Goal: Transaction & Acquisition: Purchase product/service

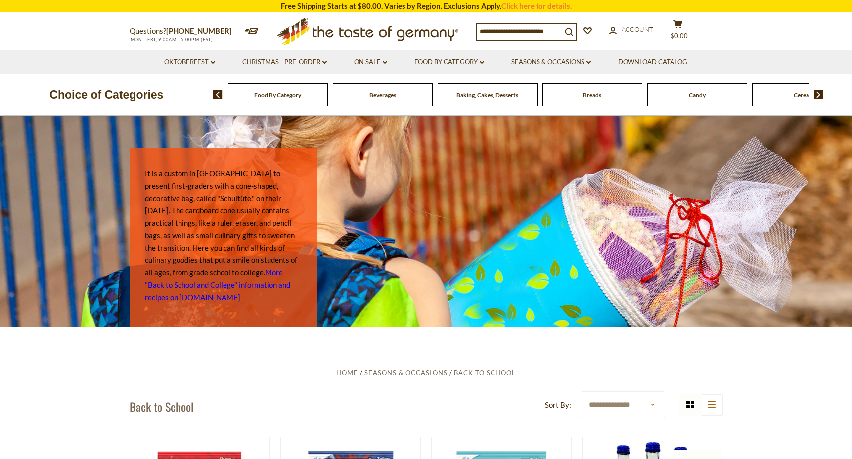
scroll to position [2, 0]
click at [478, 60] on link "Food By Category dropdown_arrow" at bounding box center [449, 62] width 70 height 11
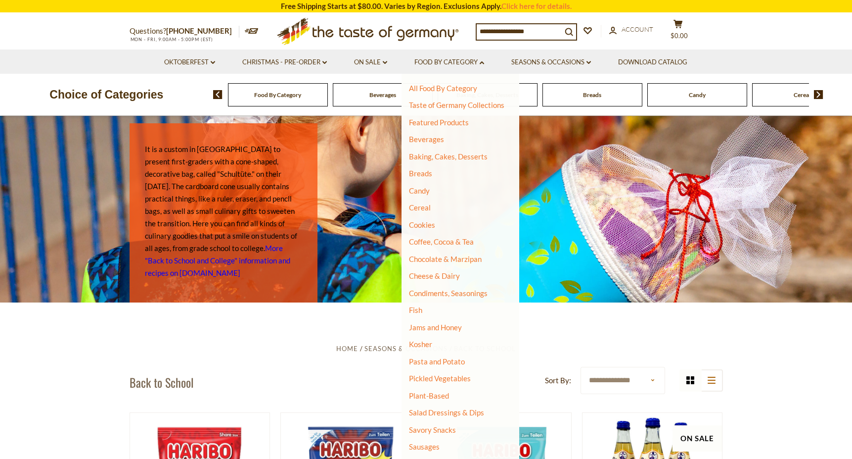
scroll to position [0, 0]
click at [448, 88] on link "All Food By Category" at bounding box center [443, 88] width 68 height 9
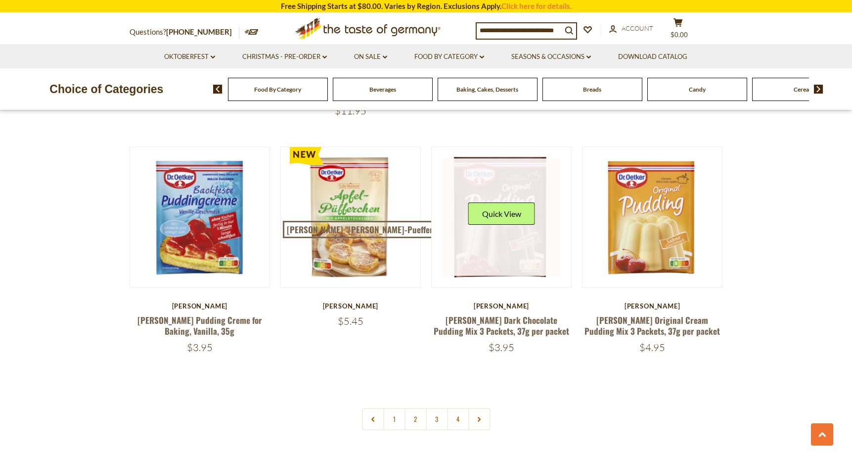
scroll to position [2024, 0]
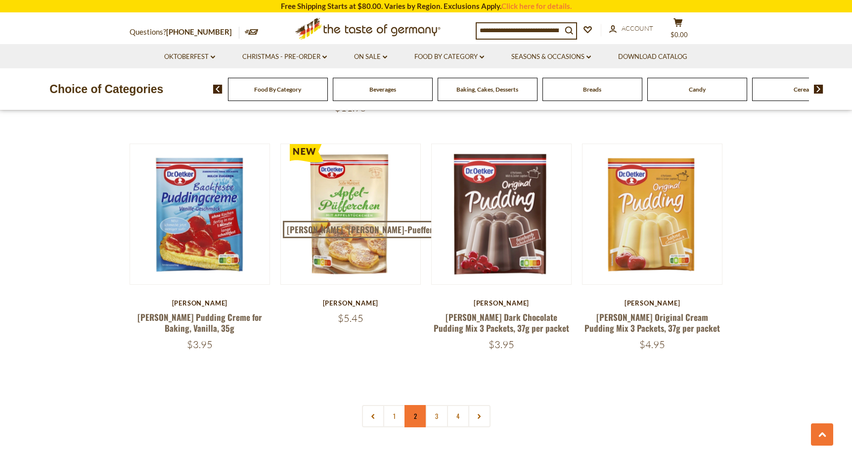
click at [414, 405] on link "2" at bounding box center [416, 416] width 22 height 22
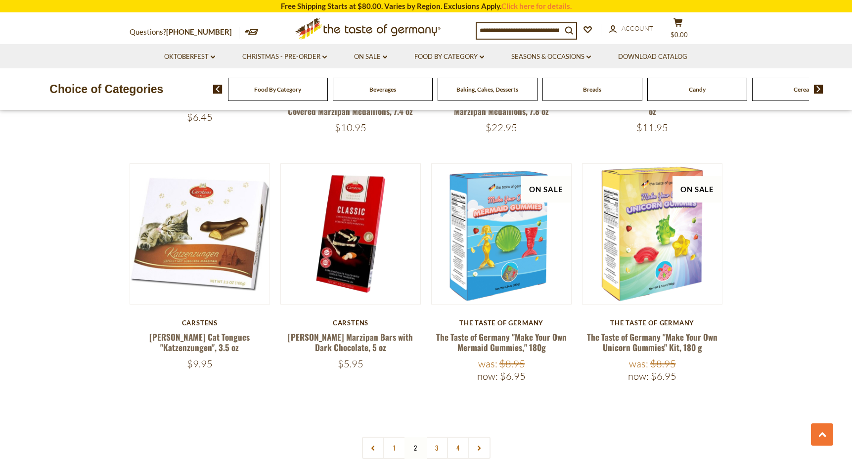
scroll to position [2025, 0]
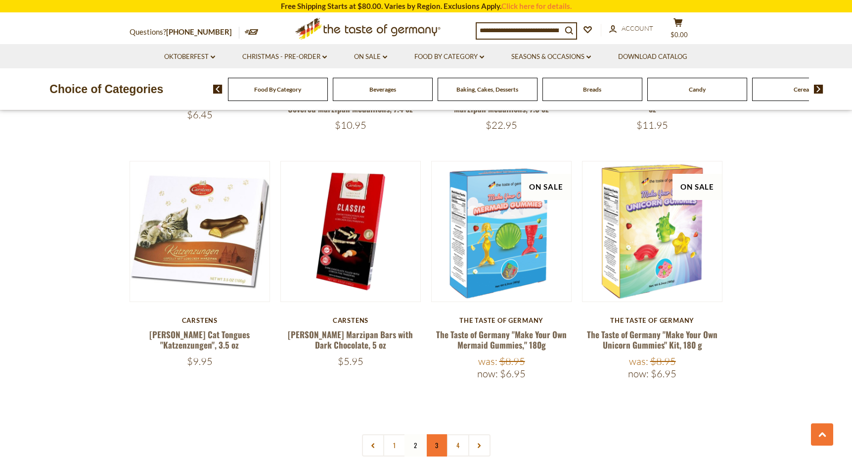
click at [435, 434] on link "3" at bounding box center [437, 445] width 22 height 22
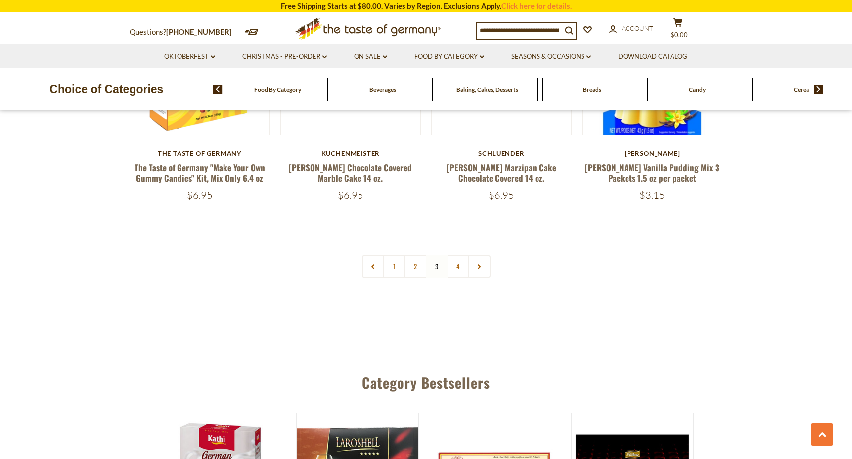
scroll to position [2207, 0]
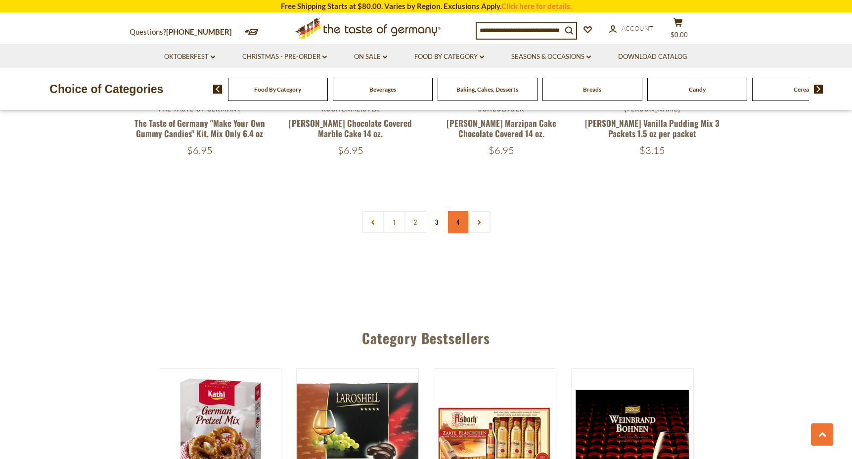
click at [459, 211] on link "4" at bounding box center [458, 222] width 22 height 22
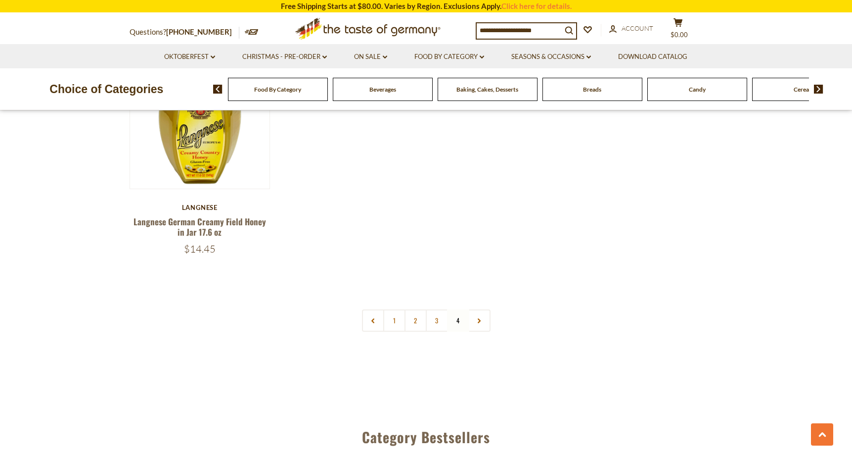
scroll to position [1382, 0]
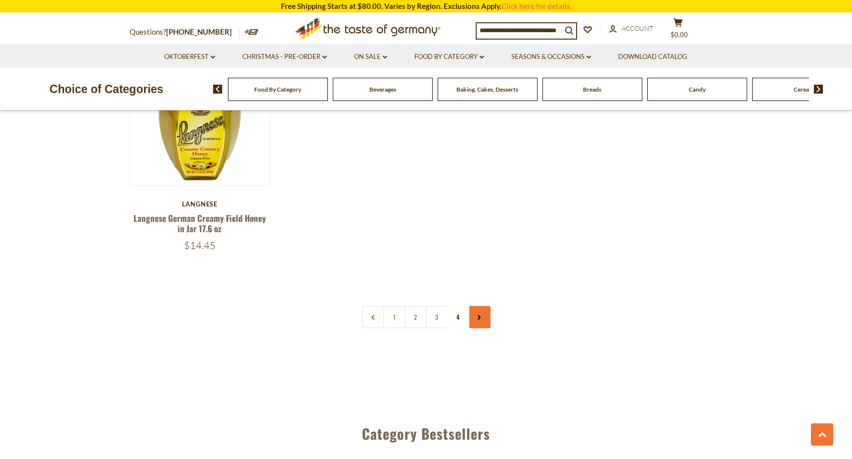
click at [480, 308] on link at bounding box center [479, 317] width 22 height 22
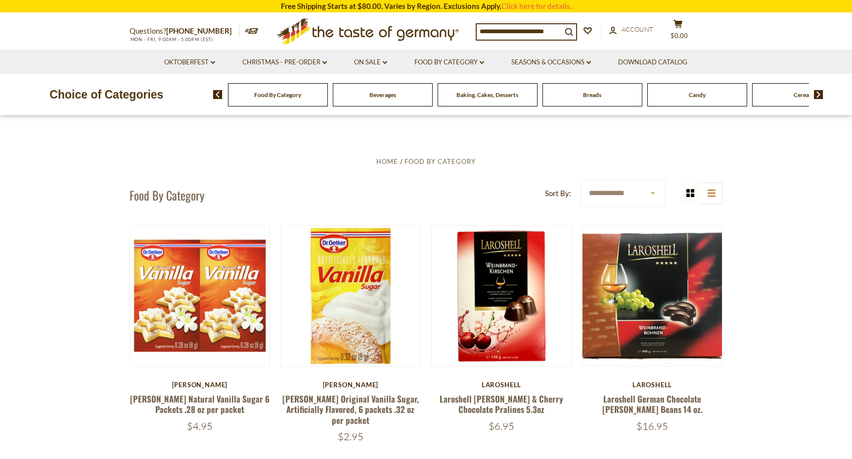
click at [820, 95] on img at bounding box center [818, 94] width 9 height 9
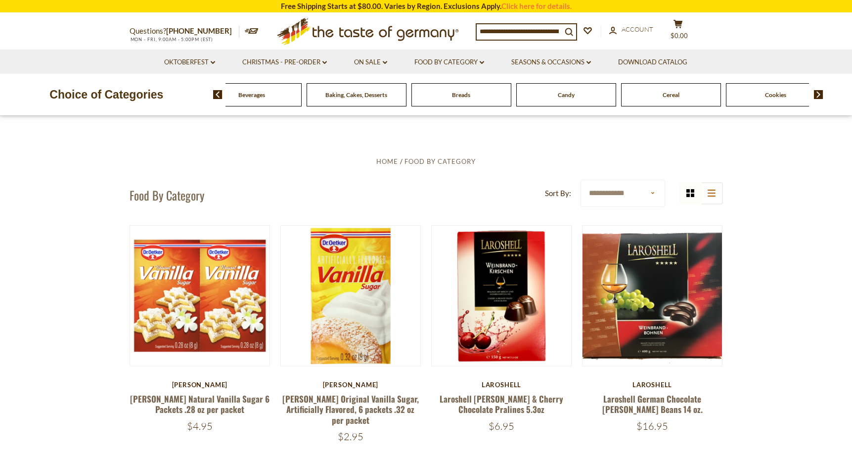
click at [820, 95] on img at bounding box center [818, 94] width 9 height 9
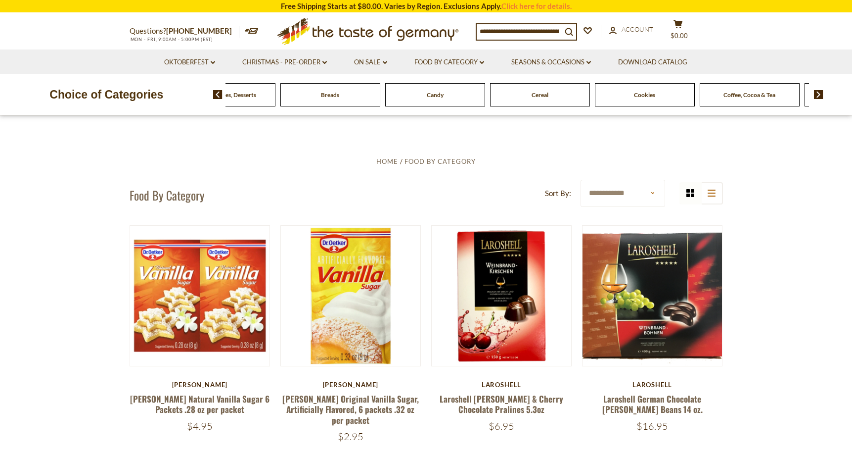
click at [820, 95] on img at bounding box center [818, 94] width 9 height 9
click at [382, 62] on link "On Sale dropdown_arrow" at bounding box center [370, 62] width 33 height 11
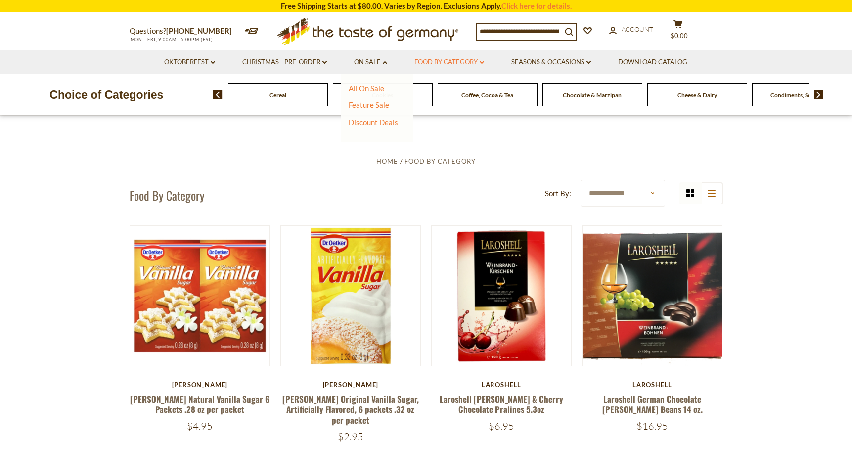
click at [455, 60] on link "Food By Category dropdown_arrow" at bounding box center [449, 62] width 70 height 11
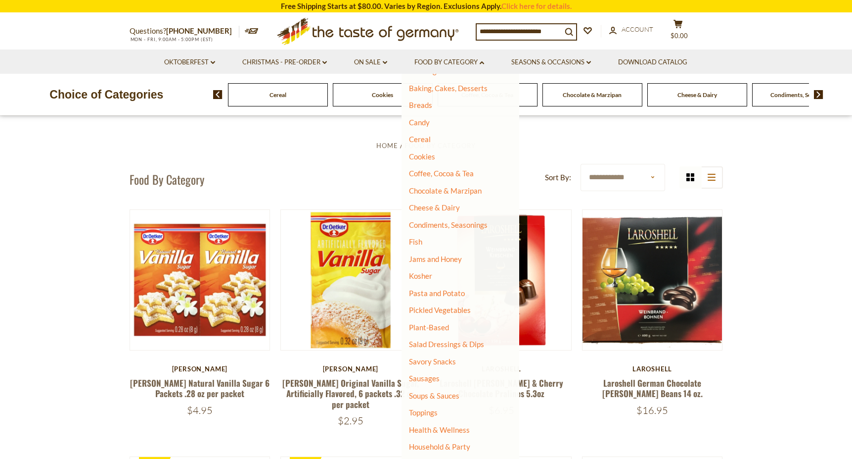
scroll to position [32, 0]
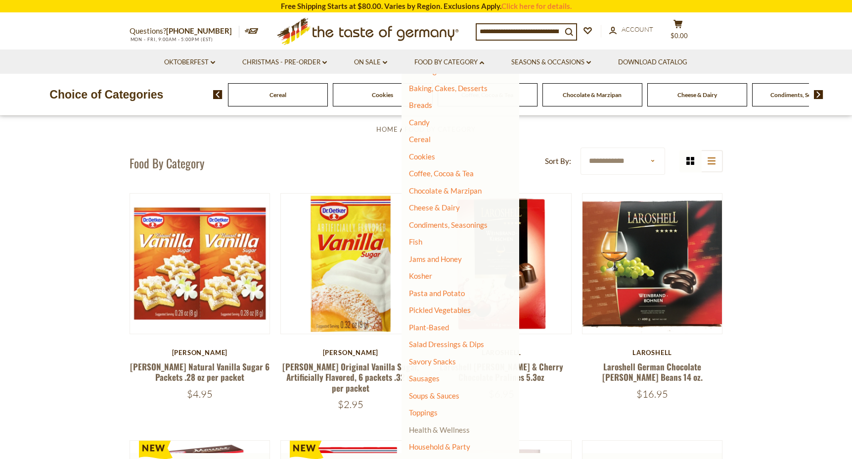
click at [452, 423] on link "Health & Wellness" at bounding box center [439, 429] width 61 height 14
click at [443, 439] on link "All Health & Wellness" at bounding box center [449, 443] width 71 height 9
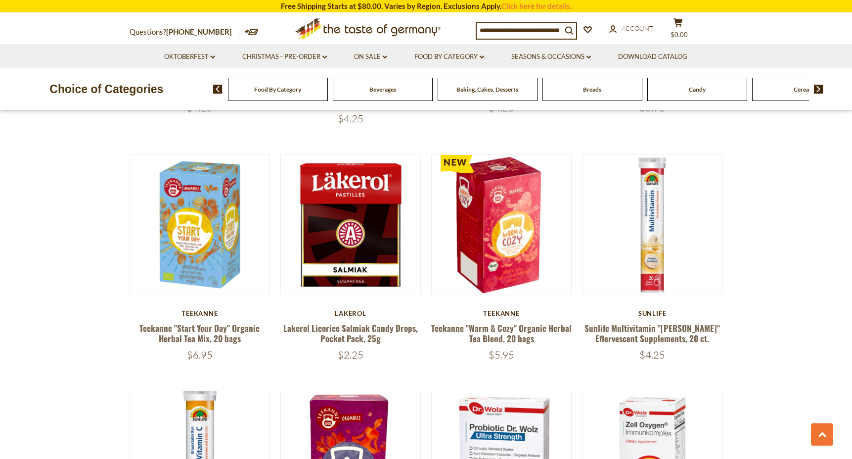
scroll to position [996, 0]
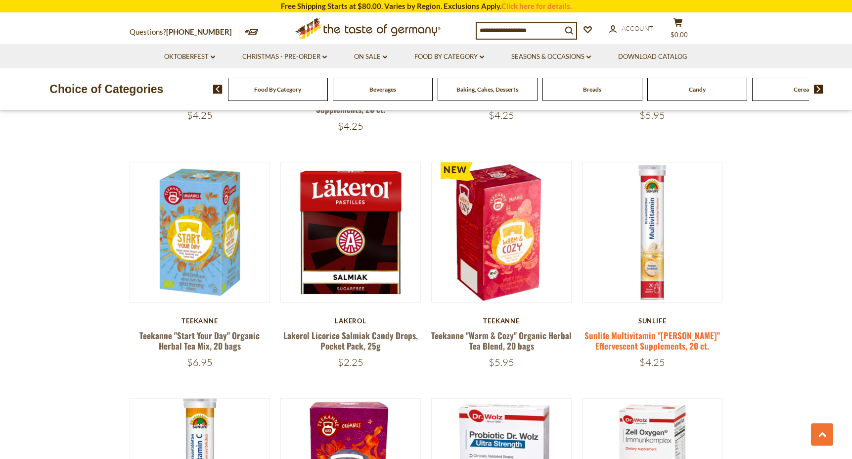
click at [647, 329] on link "Sunlife Multivitamin "Brause" Effervescent Supplements, 20 ct." at bounding box center [653, 340] width 136 height 23
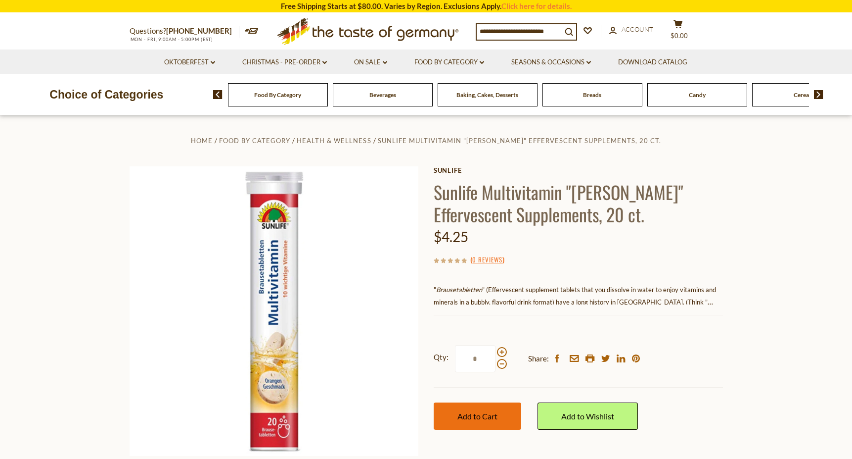
click at [498, 424] on button "Add to Cart" at bounding box center [478, 415] width 88 height 27
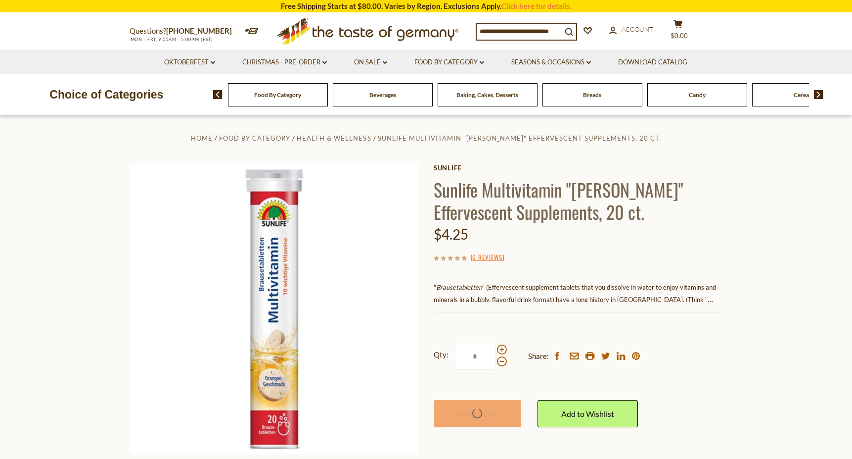
scroll to position [3, 0]
